Goal: Task Accomplishment & Management: Complete application form

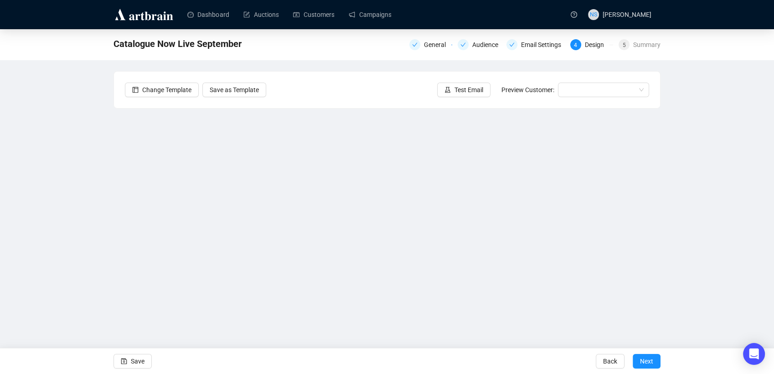
click at [151, 22] on div at bounding box center [145, 14] width 64 height 29
click at [147, 13] on img at bounding box center [143, 14] width 61 height 15
click at [157, 24] on div at bounding box center [145, 14] width 64 height 29
click at [136, 16] on img at bounding box center [143, 14] width 61 height 15
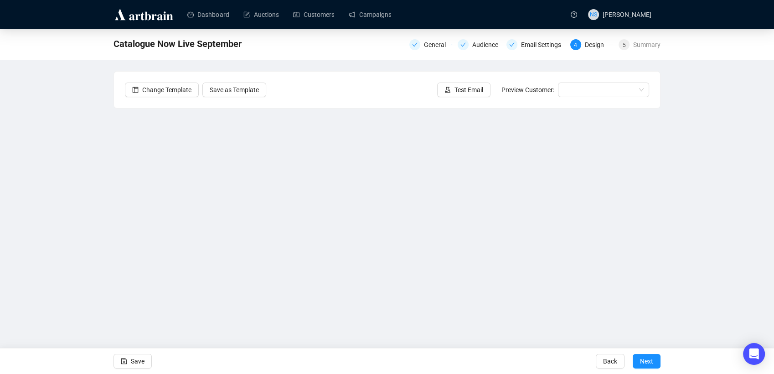
drag, startPoint x: 136, startPoint y: 16, endPoint x: 108, endPoint y: 64, distance: 56.0
click at [108, 64] on div "Catalogue Now Live September General Audience Email Settings 4 Design 5 Summary…" at bounding box center [387, 184] width 774 height 311
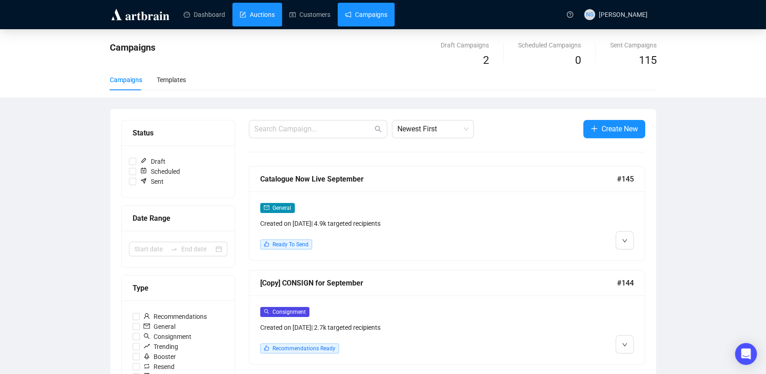
click at [258, 9] on link "Auctions" at bounding box center [257, 15] width 35 height 24
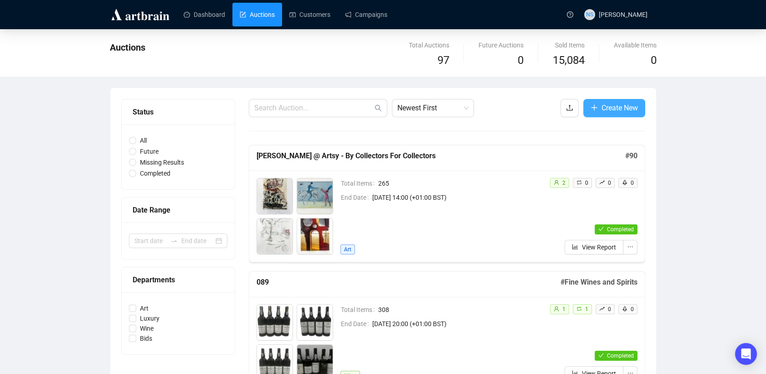
click at [602, 101] on button "Create New" at bounding box center [614, 108] width 62 height 18
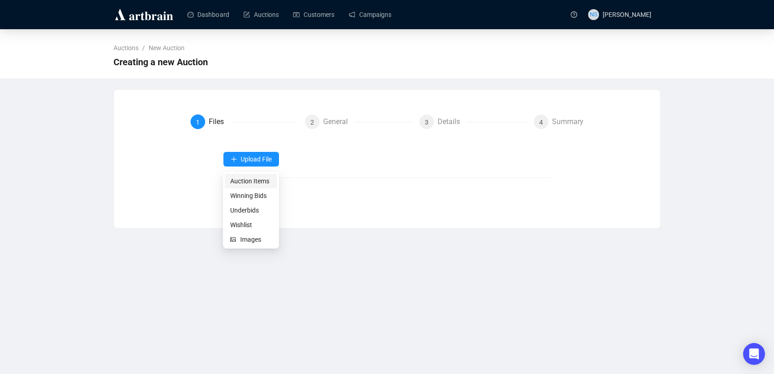
click at [251, 184] on span "Auction Items" at bounding box center [250, 181] width 41 height 10
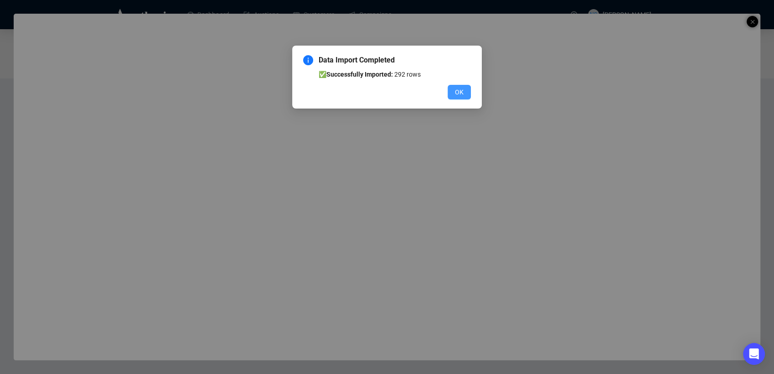
click at [460, 96] on span "OK" at bounding box center [459, 92] width 9 height 10
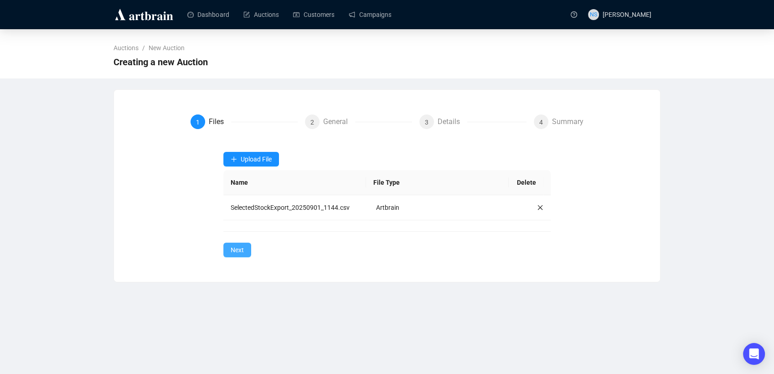
click at [236, 246] on span "Next" at bounding box center [237, 250] width 13 height 10
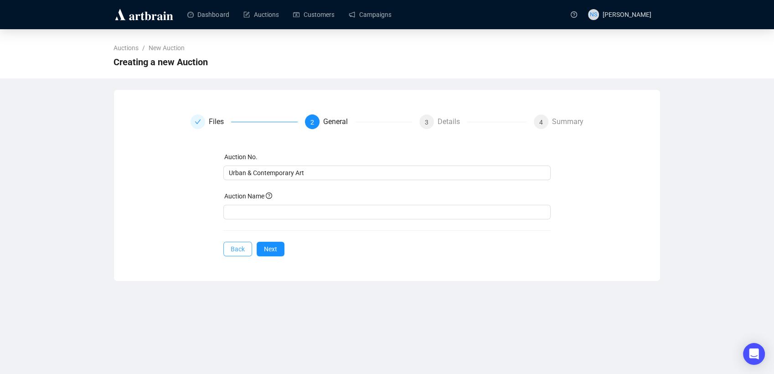
click at [237, 248] on span "Back" at bounding box center [238, 249] width 14 height 10
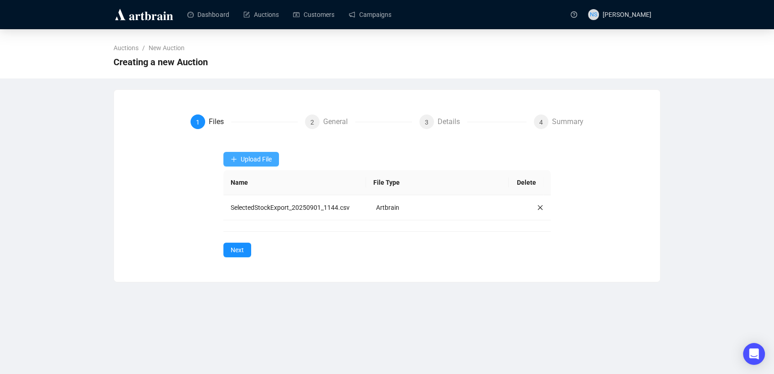
click at [255, 159] on span "Upload File" at bounding box center [256, 158] width 31 height 7
click at [249, 239] on span "Images" at bounding box center [255, 239] width 31 height 10
